Goal: Transaction & Acquisition: Purchase product/service

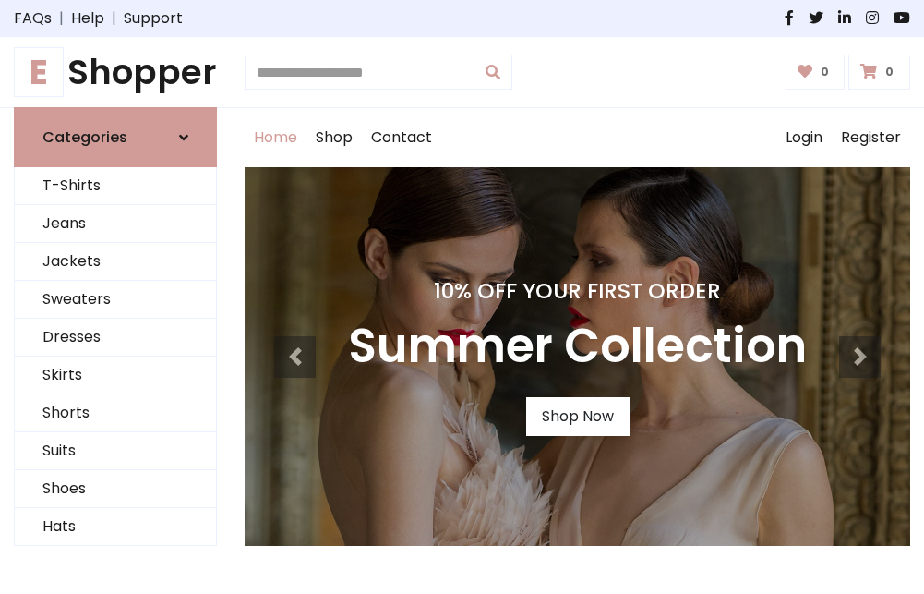
click at [462, 296] on h4 "10% Off Your First Order" at bounding box center [577, 291] width 459 height 26
click at [577, 416] on link "Shop Now" at bounding box center [577, 416] width 103 height 39
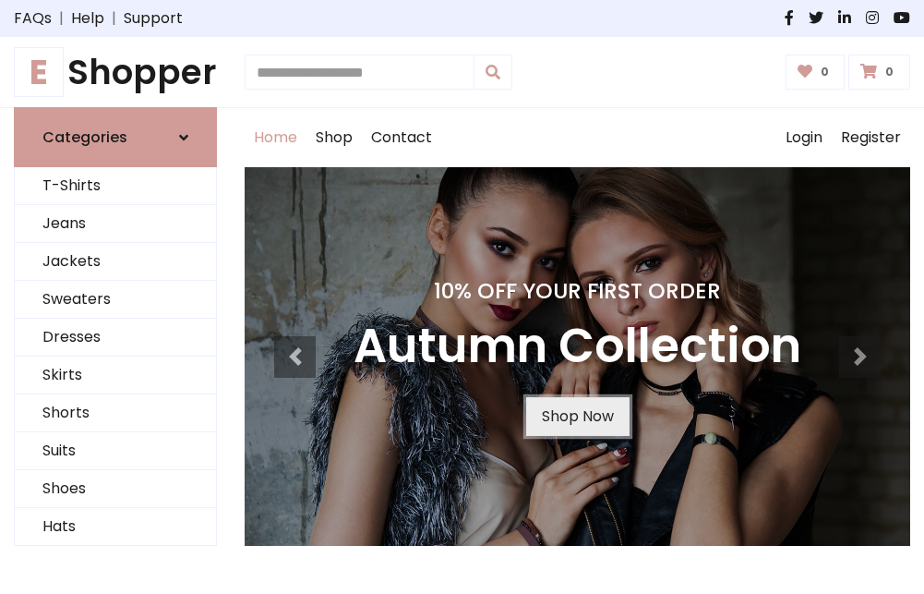
click at [577, 416] on link "Shop Now" at bounding box center [577, 416] width 103 height 39
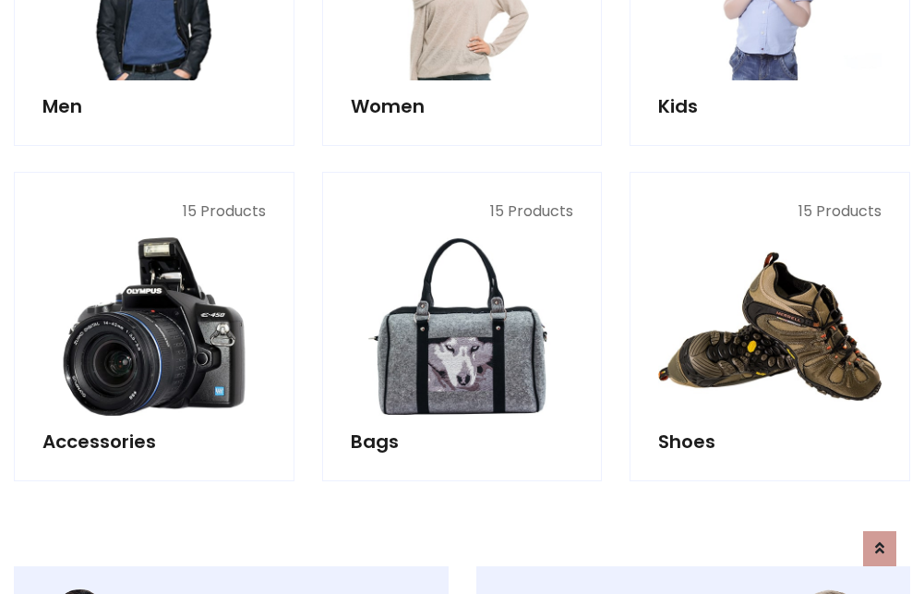
scroll to position [1841, 0]
